Goal: Task Accomplishment & Management: Complete application form

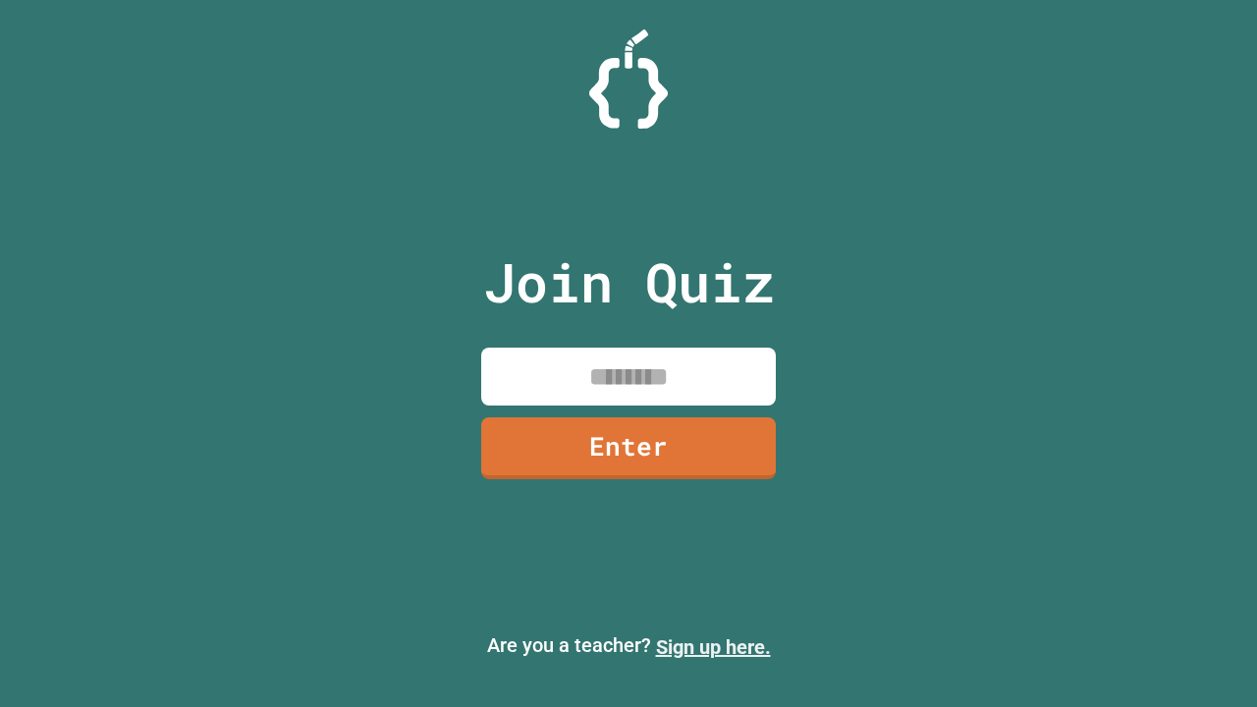
click at [713, 647] on link "Sign up here." at bounding box center [713, 648] width 115 height 24
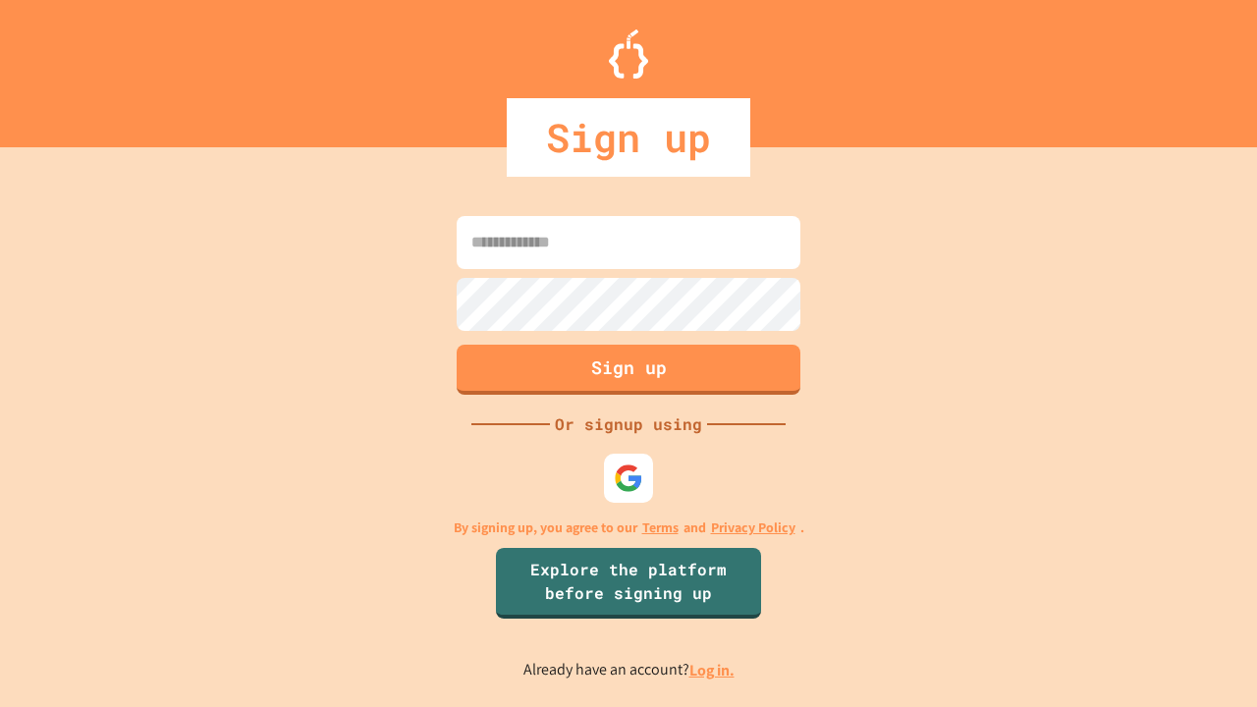
click at [713, 670] on link "Log in." at bounding box center [712, 670] width 45 height 21
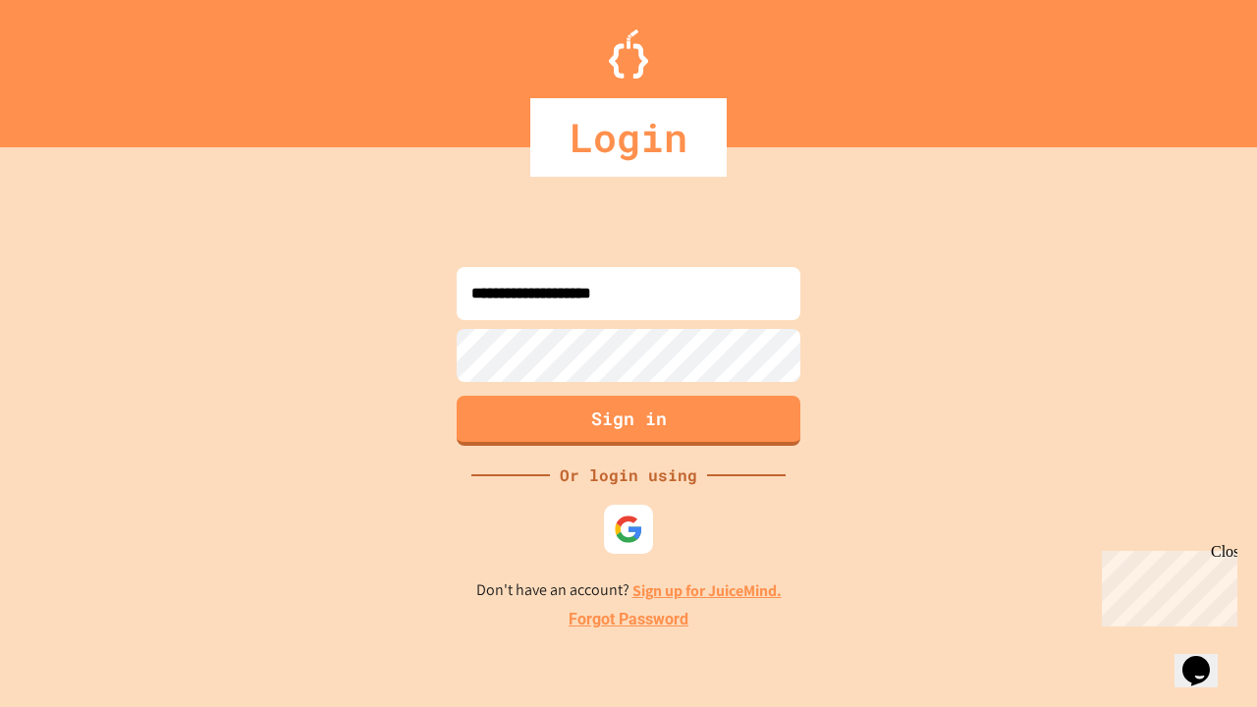
type input "**********"
